Goal: Browse casually

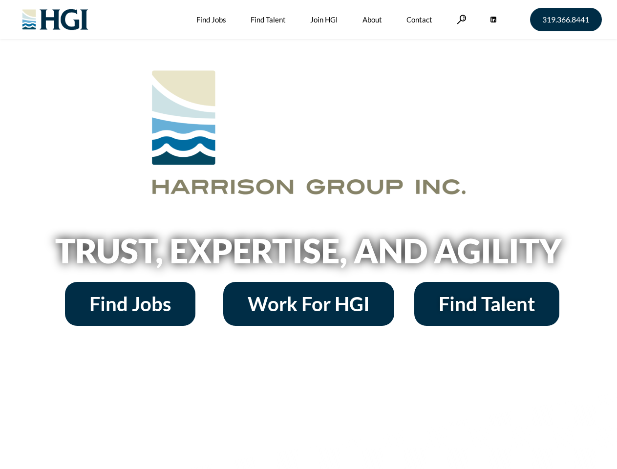
click at [308, 234] on h2 "Trust, Expertise, and Agility" at bounding box center [308, 250] width 557 height 33
click at [460, 19] on link at bounding box center [462, 19] width 10 height 9
click at [308, 234] on h2 "Trust, Expertise, and Agility" at bounding box center [308, 250] width 557 height 33
click at [460, 19] on link at bounding box center [462, 19] width 10 height 9
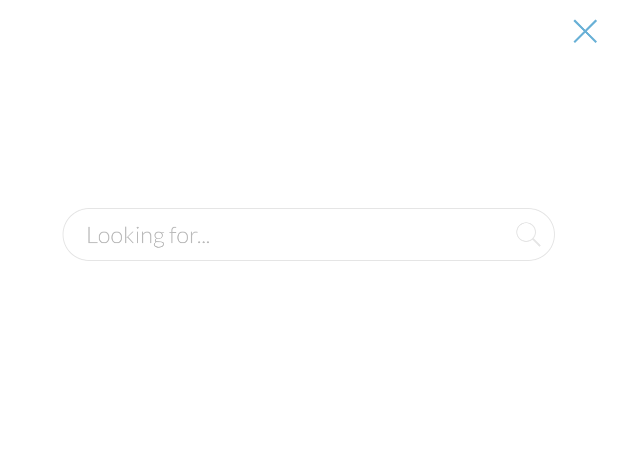
click at [308, 254] on h2 "Trust, Expertise, and Agility" at bounding box center [308, 250] width 557 height 33
